Goal: Transaction & Acquisition: Purchase product/service

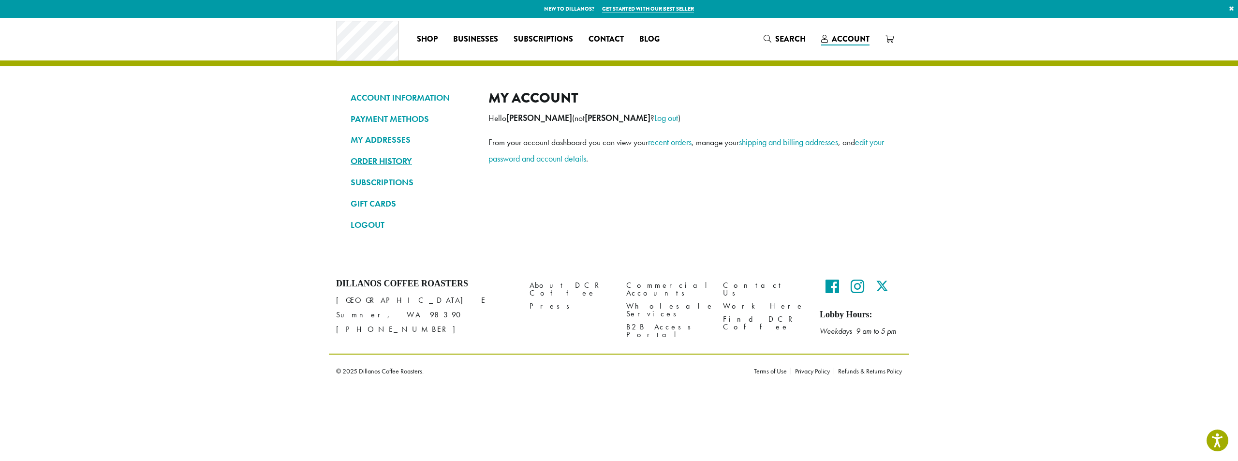
click at [372, 159] on link "ORDER HISTORY" at bounding box center [412, 161] width 123 height 16
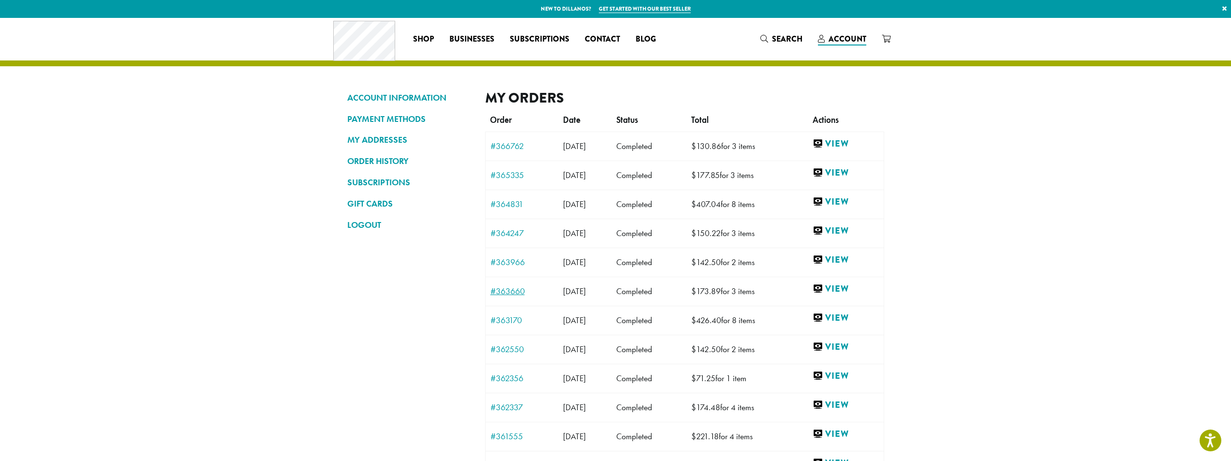
click at [513, 291] on link "#363660" at bounding box center [521, 291] width 63 height 9
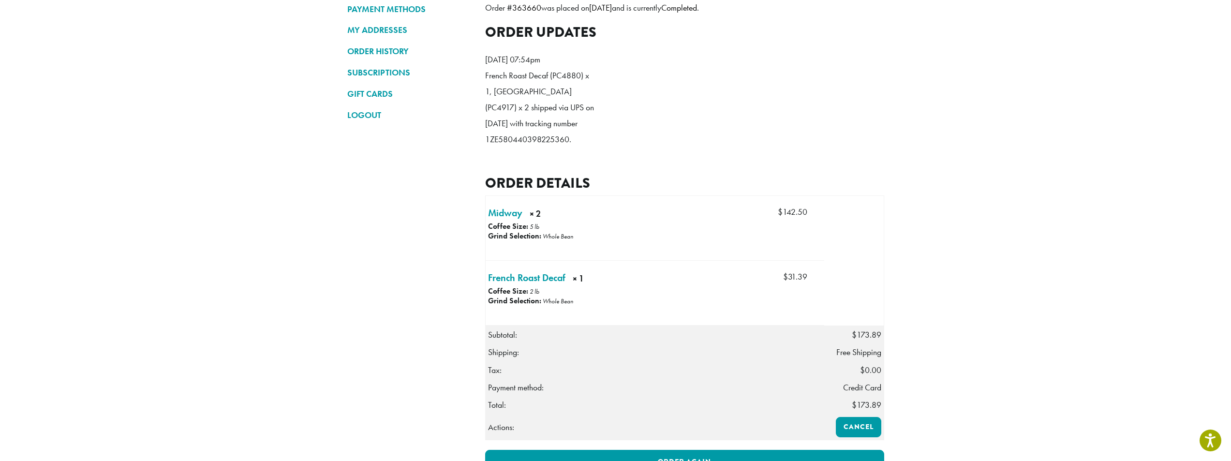
scroll to position [145, 0]
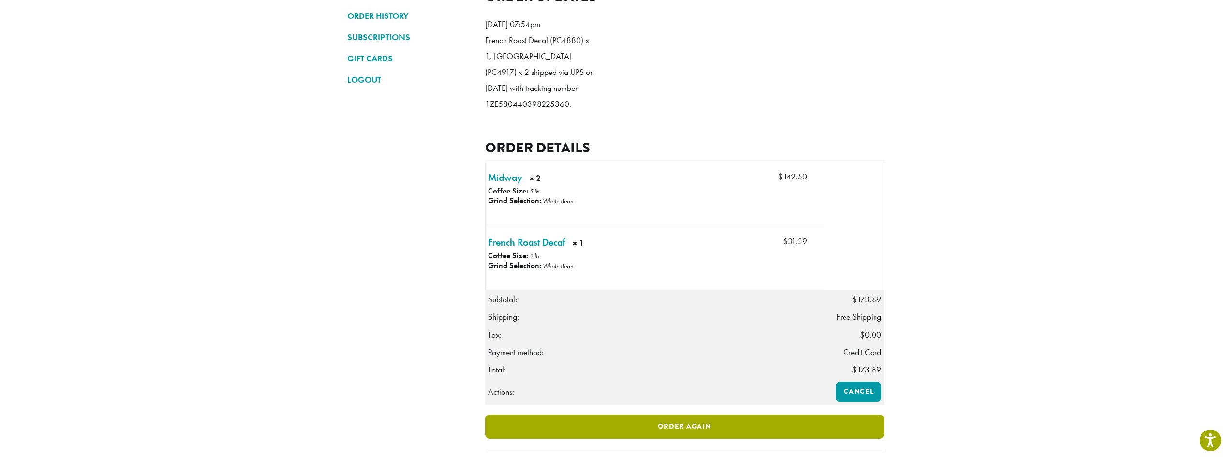
click at [703, 436] on link "Order again" at bounding box center [684, 426] width 399 height 24
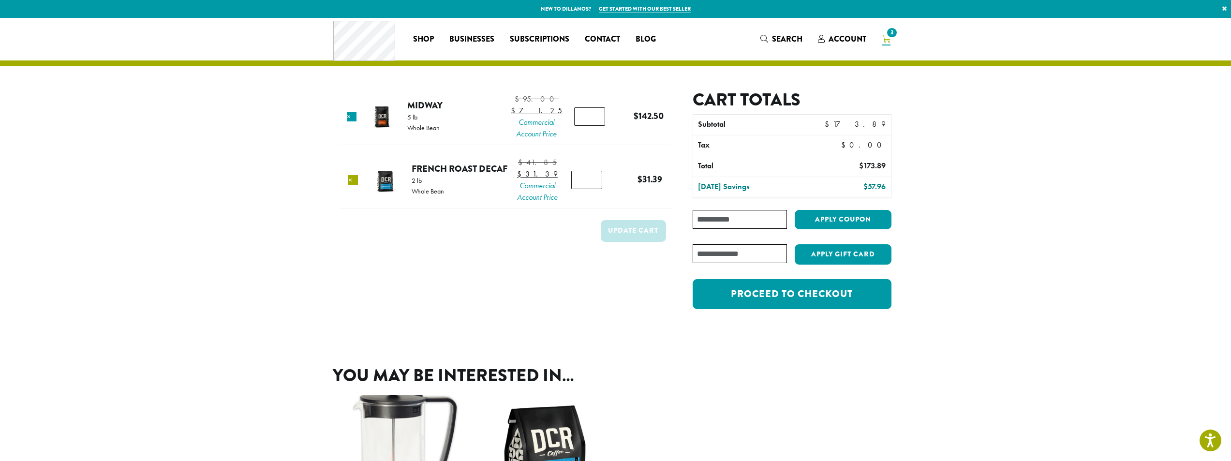
click at [355, 185] on link "×" at bounding box center [353, 180] width 10 height 10
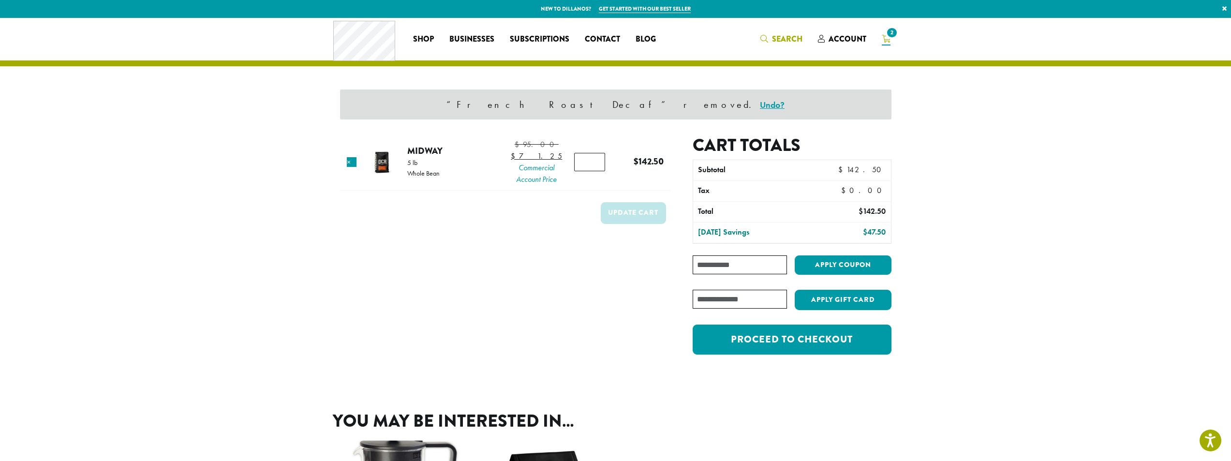
click at [775, 38] on span "Search" at bounding box center [787, 38] width 30 height 11
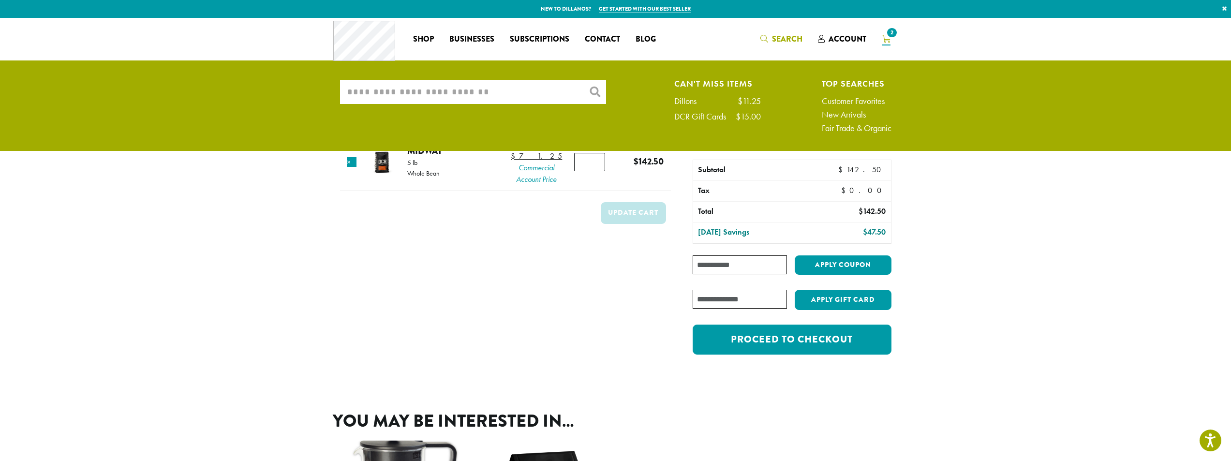
click at [475, 96] on input "What are you searching for?" at bounding box center [473, 92] width 266 height 24
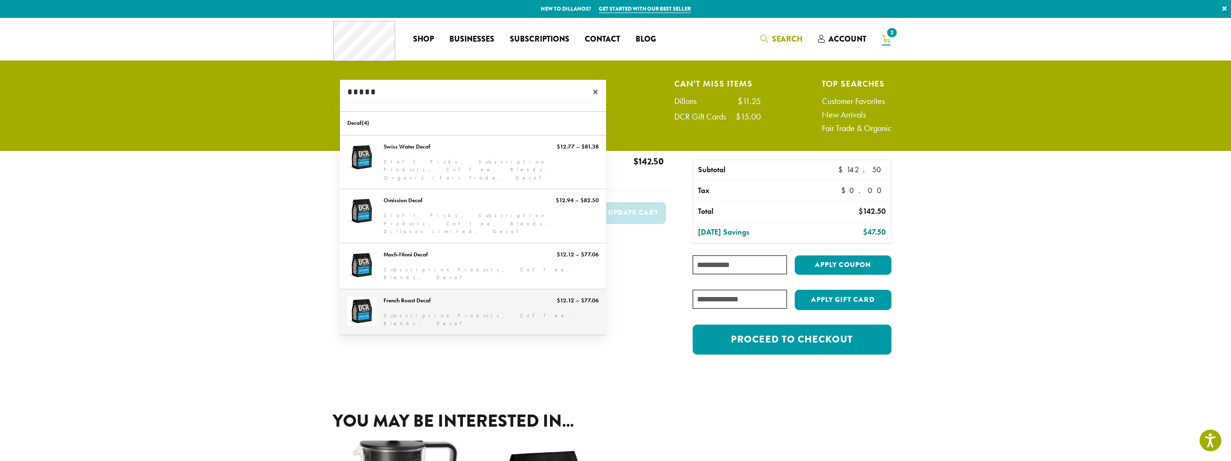
type input "*****"
click at [439, 289] on link "French Roast Decaf" at bounding box center [473, 311] width 266 height 45
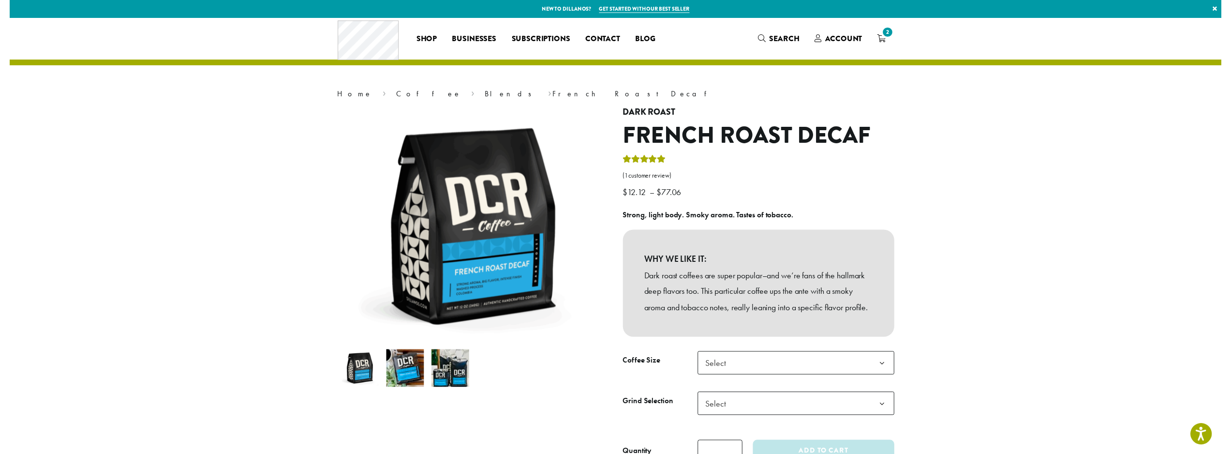
scroll to position [193, 0]
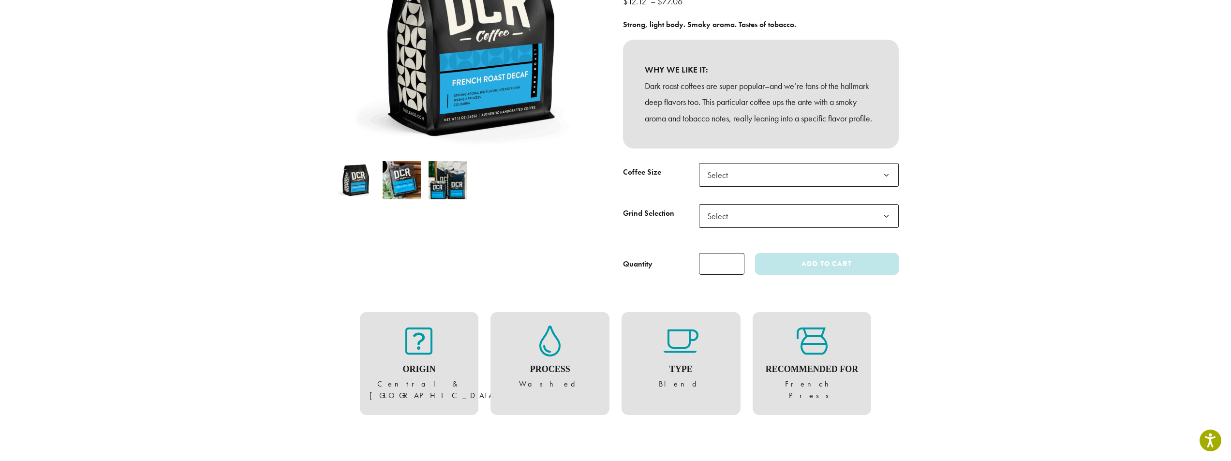
click at [727, 184] on span "Select" at bounding box center [720, 174] width 34 height 19
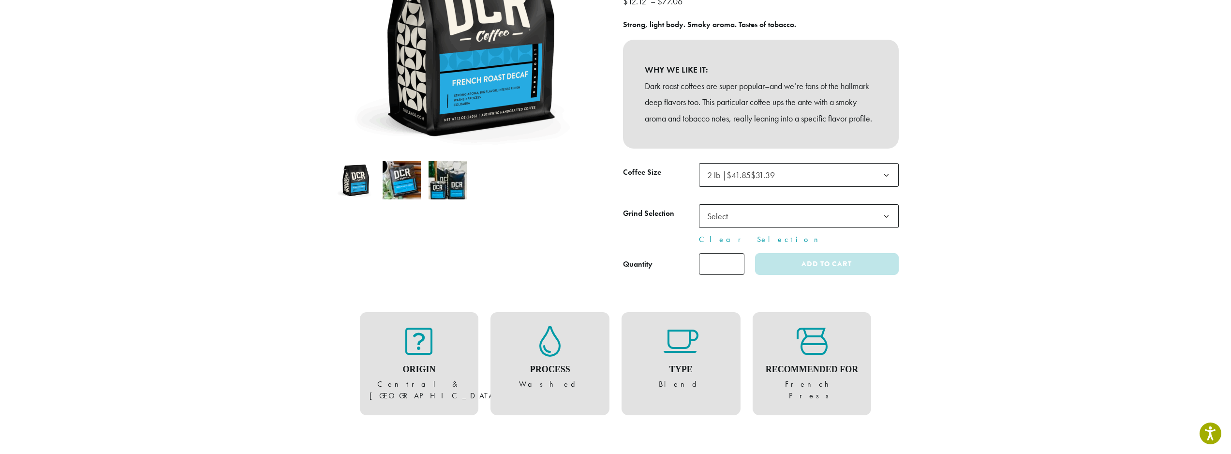
click at [745, 228] on span "Select" at bounding box center [799, 216] width 200 height 24
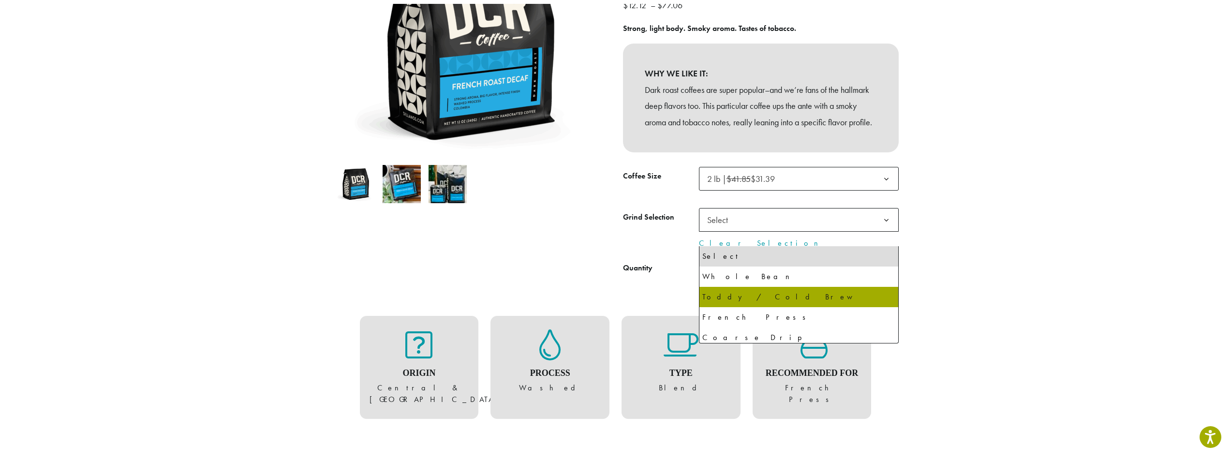
scroll to position [66, 0]
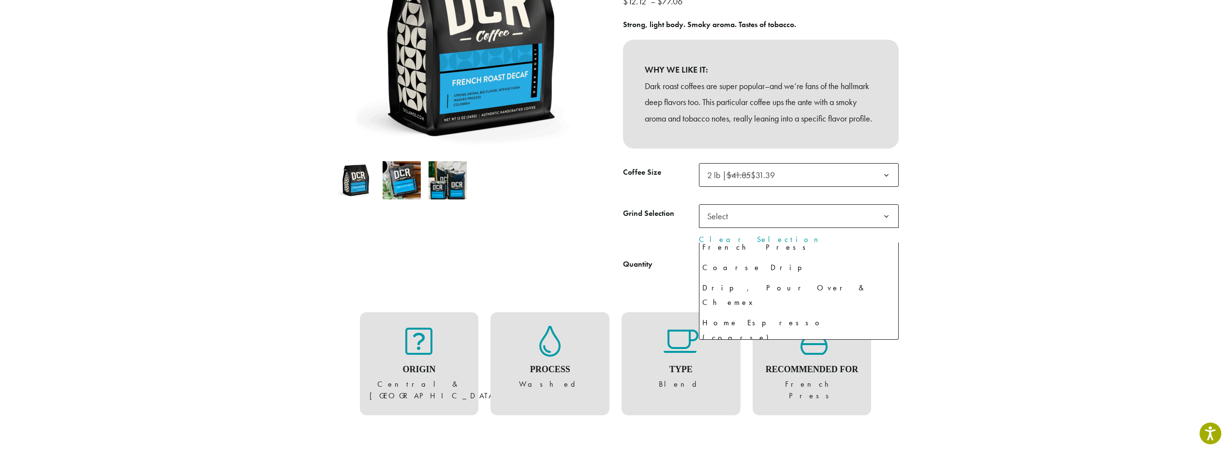
select select "**********"
select select "********"
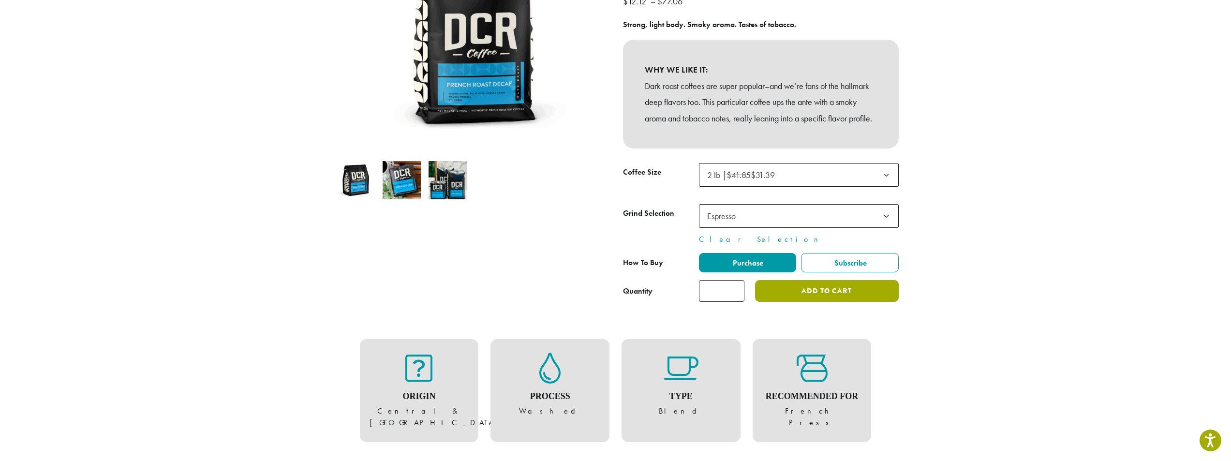
click at [801, 302] on button "Add to cart" at bounding box center [826, 291] width 143 height 22
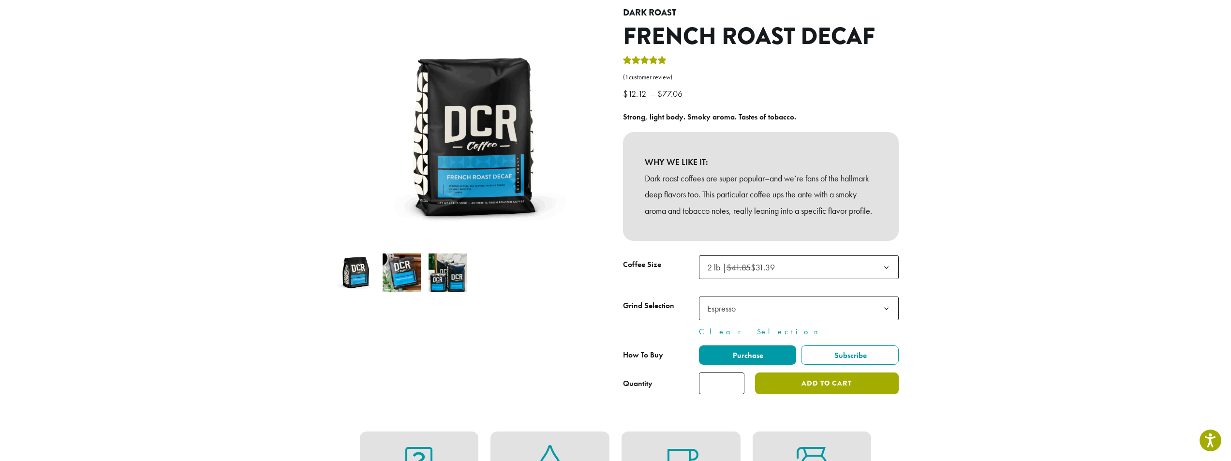
scroll to position [0, 0]
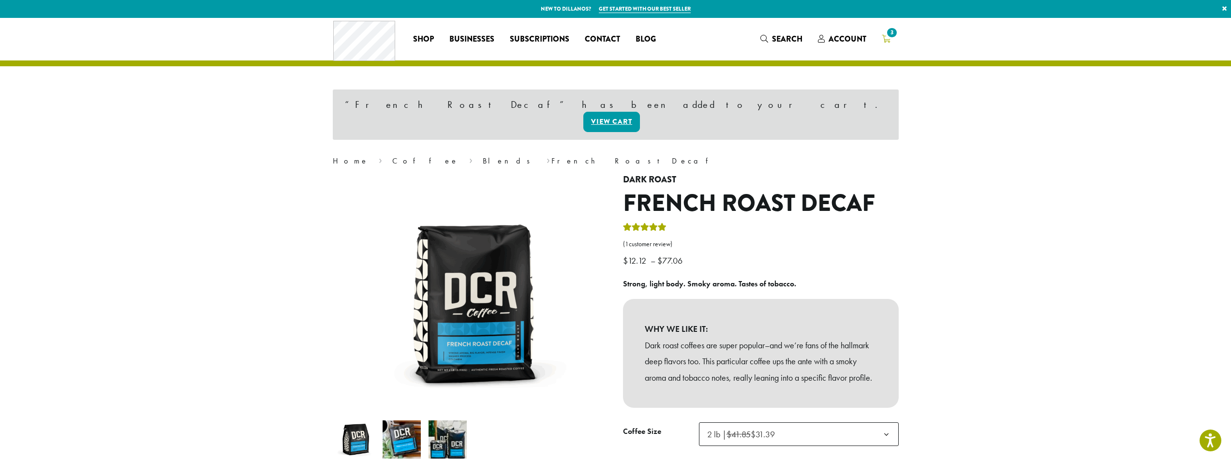
click at [887, 36] on span "3" at bounding box center [891, 32] width 13 height 13
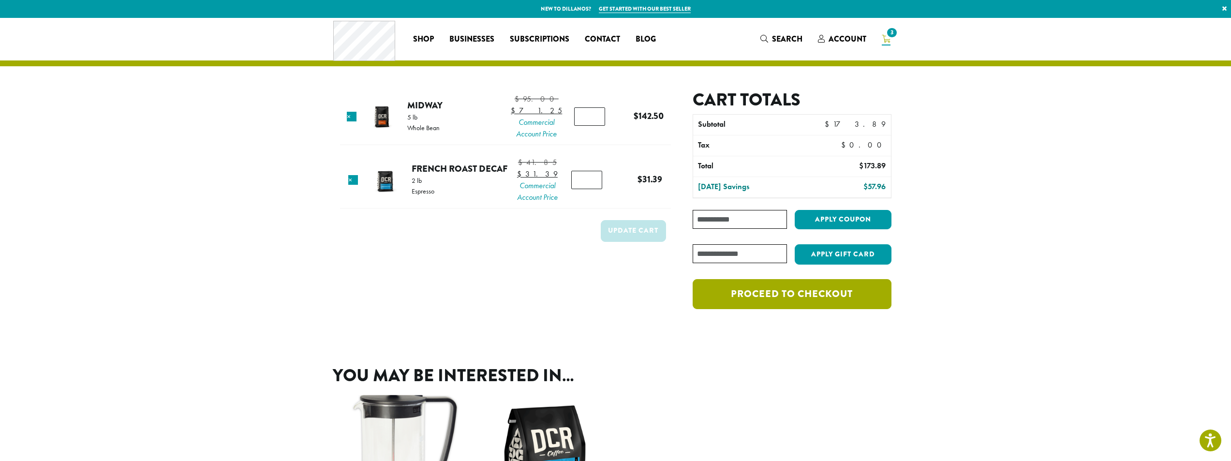
click at [806, 294] on link "Proceed to checkout" at bounding box center [791, 294] width 198 height 30
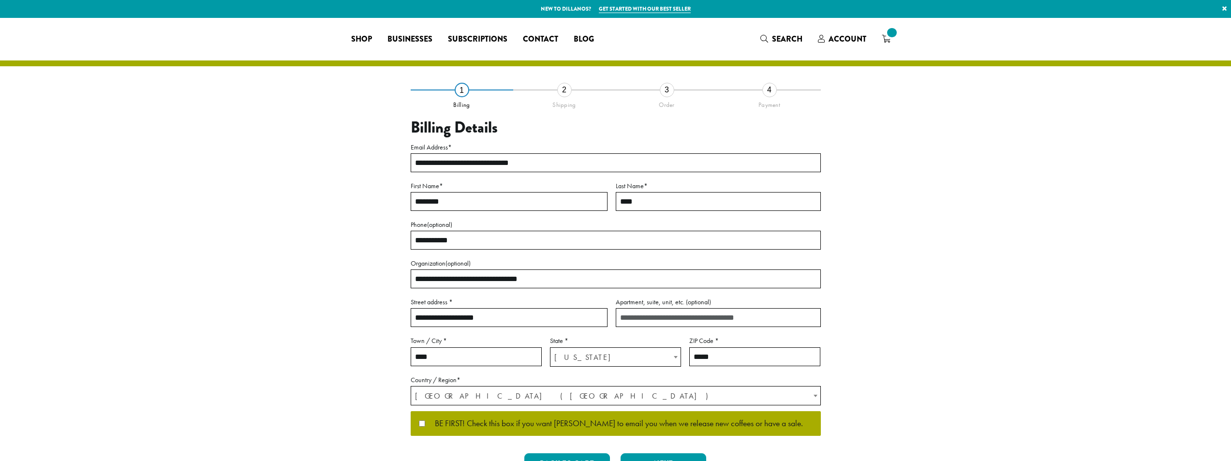
select select "**"
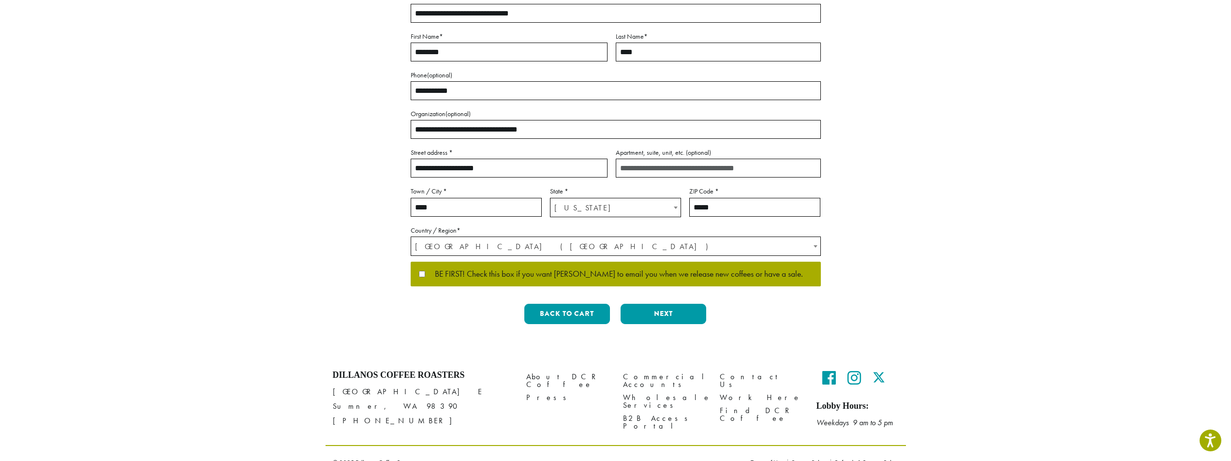
scroll to position [167, 0]
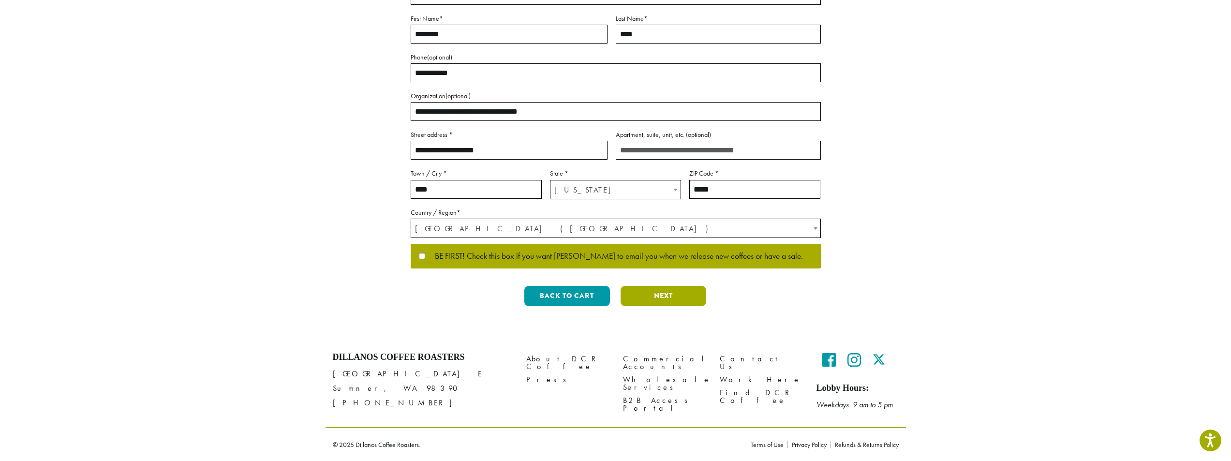
click at [671, 292] on button "Next" at bounding box center [663, 296] width 86 height 20
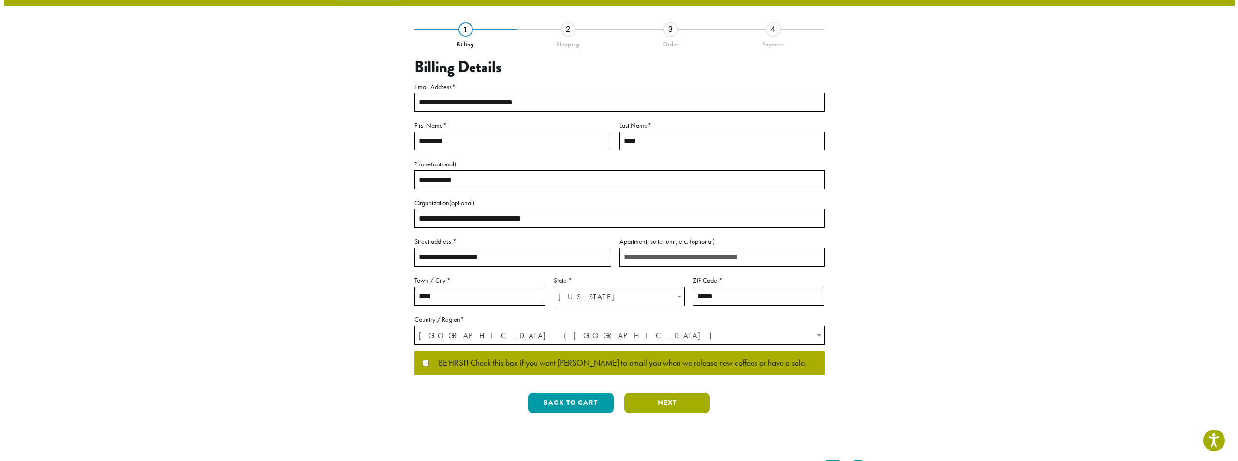
scroll to position [0, 0]
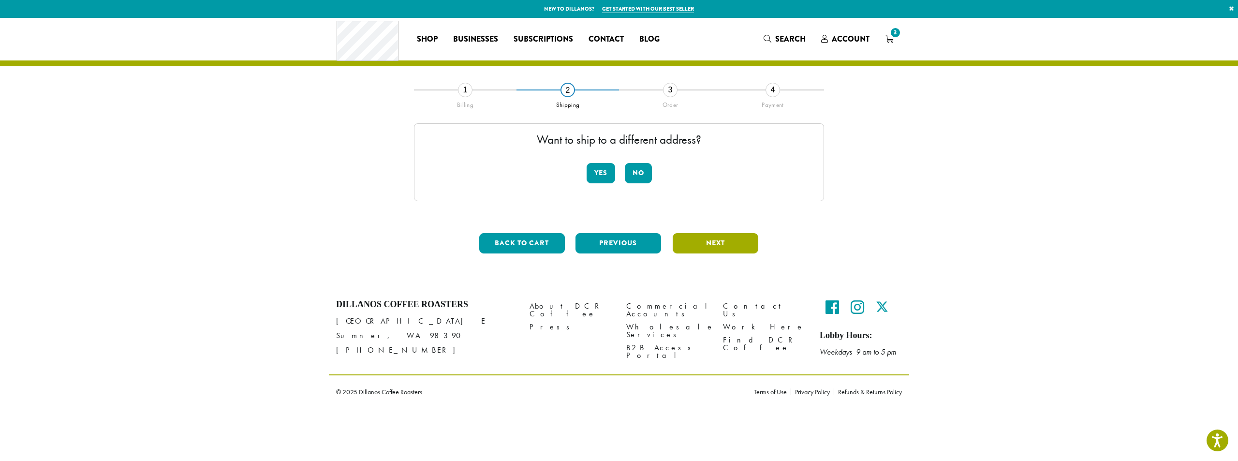
drag, startPoint x: 703, startPoint y: 230, endPoint x: 713, endPoint y: 245, distance: 18.2
click at [708, 235] on div "**********" at bounding box center [619, 175] width 410 height 172
click at [734, 246] on button "Next" at bounding box center [716, 243] width 86 height 20
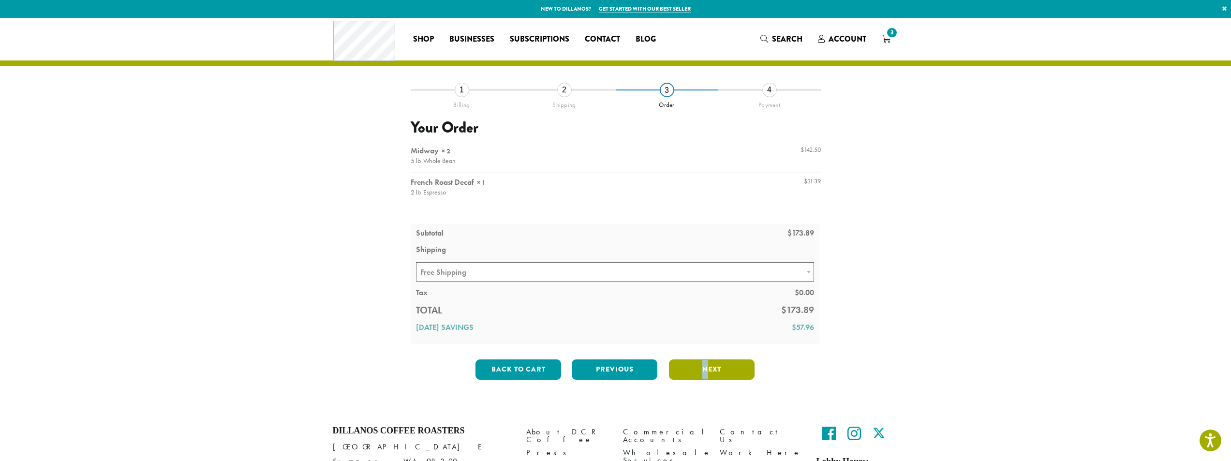
click at [705, 362] on button "Next" at bounding box center [712, 369] width 86 height 20
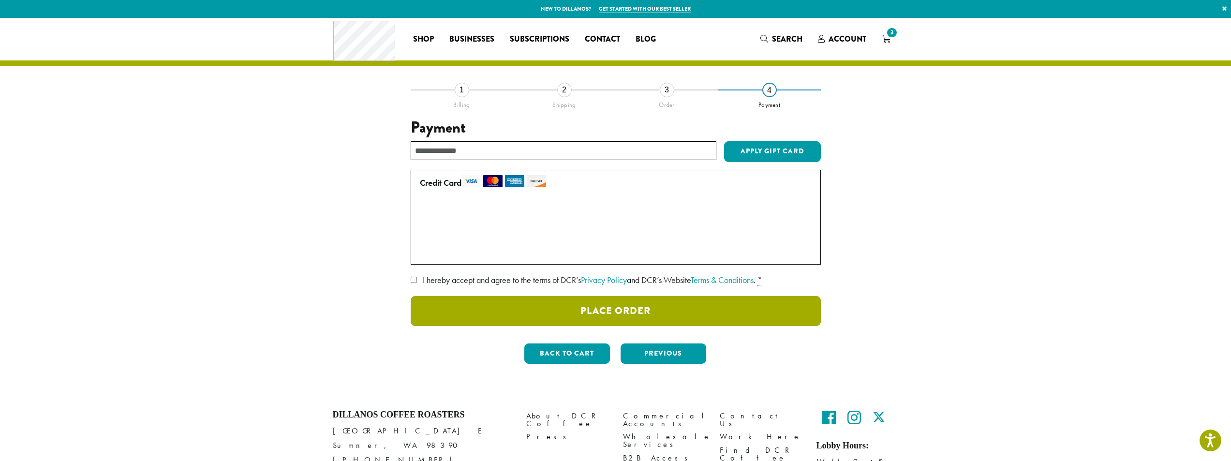
click at [708, 305] on button "Place Order" at bounding box center [616, 311] width 410 height 30
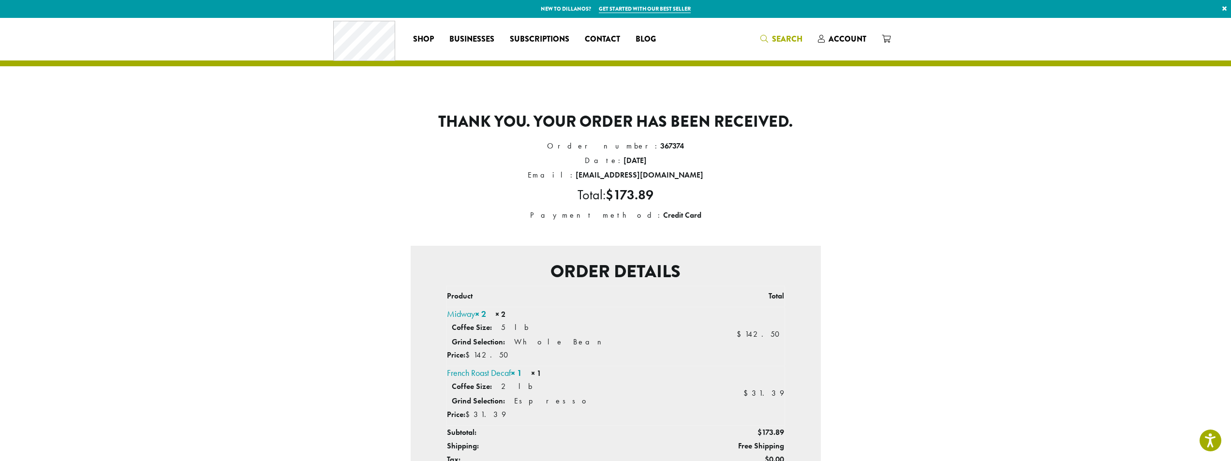
click at [778, 41] on span "Search" at bounding box center [787, 38] width 30 height 11
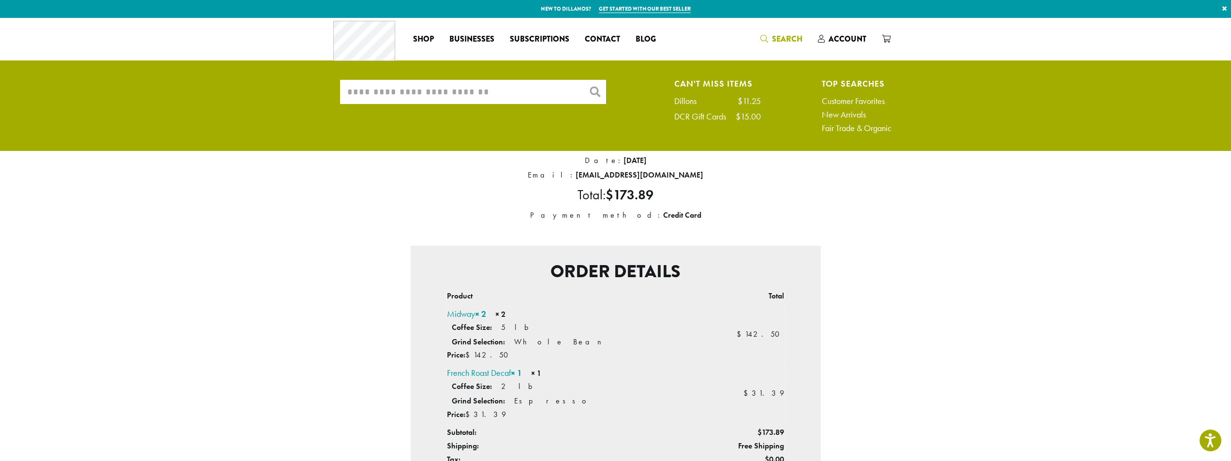
click at [463, 92] on input "What are you searching for?" at bounding box center [473, 92] width 266 height 24
type input "*********"
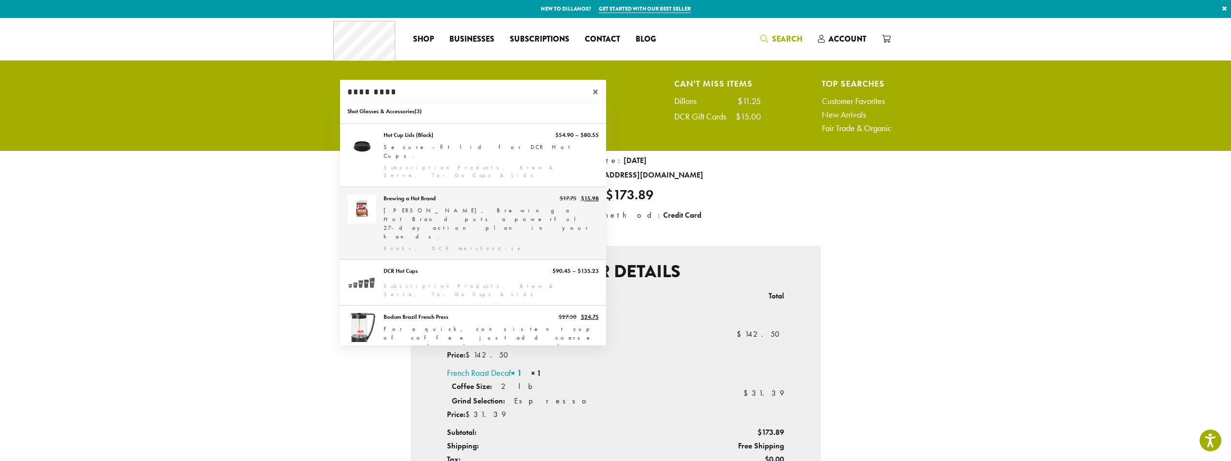
scroll to position [21, 0]
